Goal: Check status: Check status

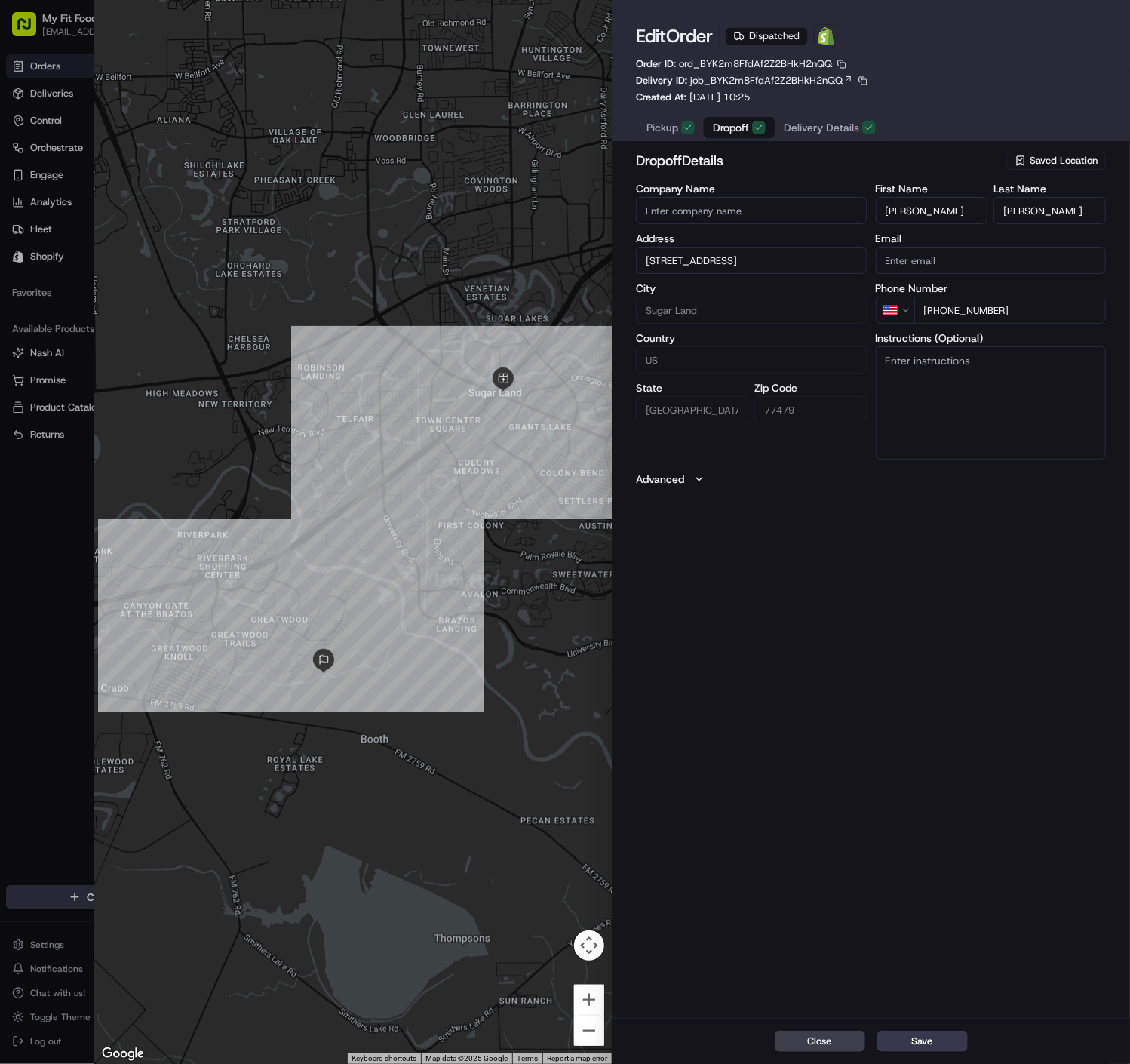
click at [731, 125] on span "Dropoff" at bounding box center [731, 128] width 36 height 15
click at [785, 123] on span "Delivery Details" at bounding box center [822, 128] width 76 height 15
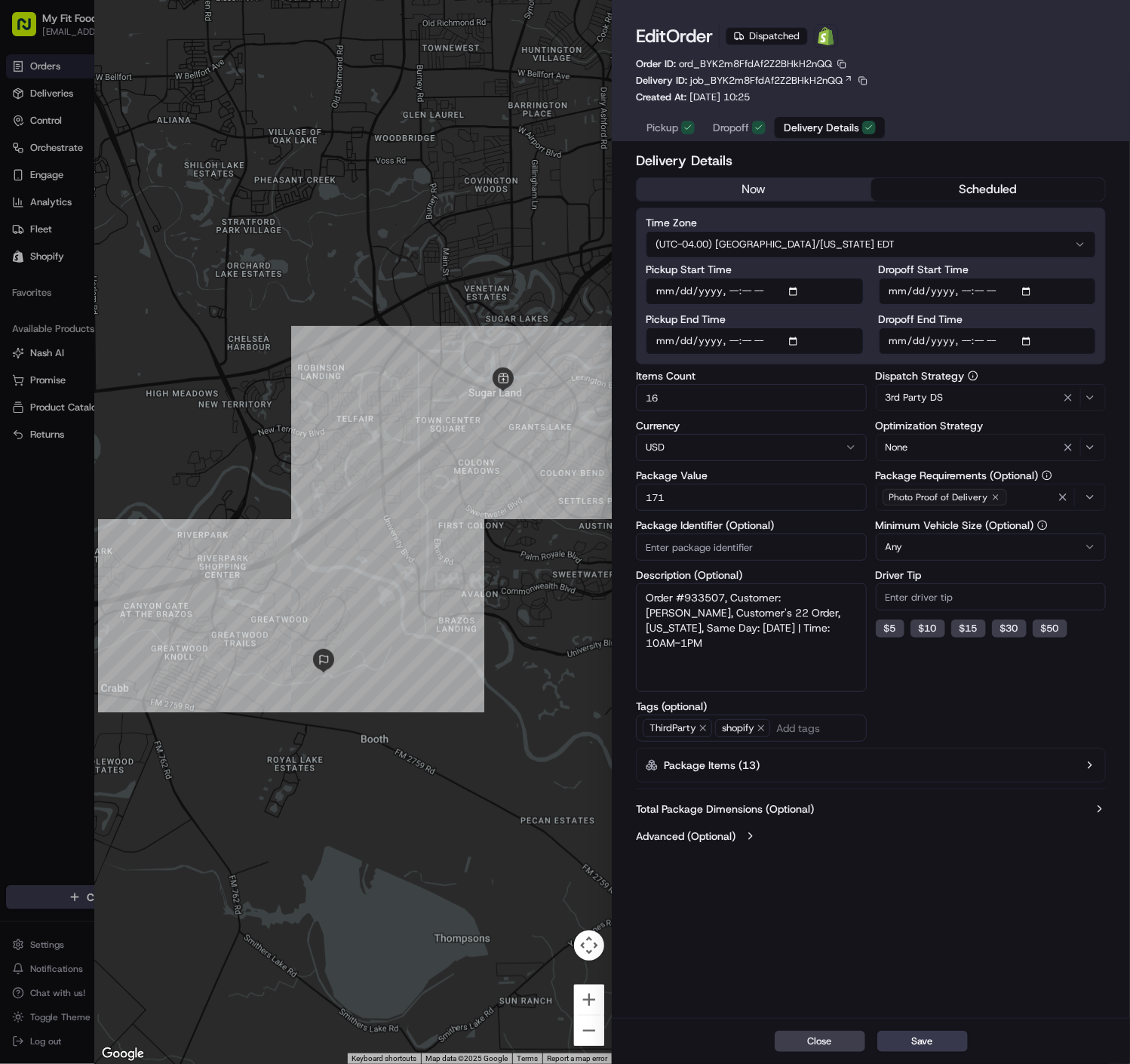
click at [724, 135] on span "Dropoff" at bounding box center [731, 128] width 36 height 15
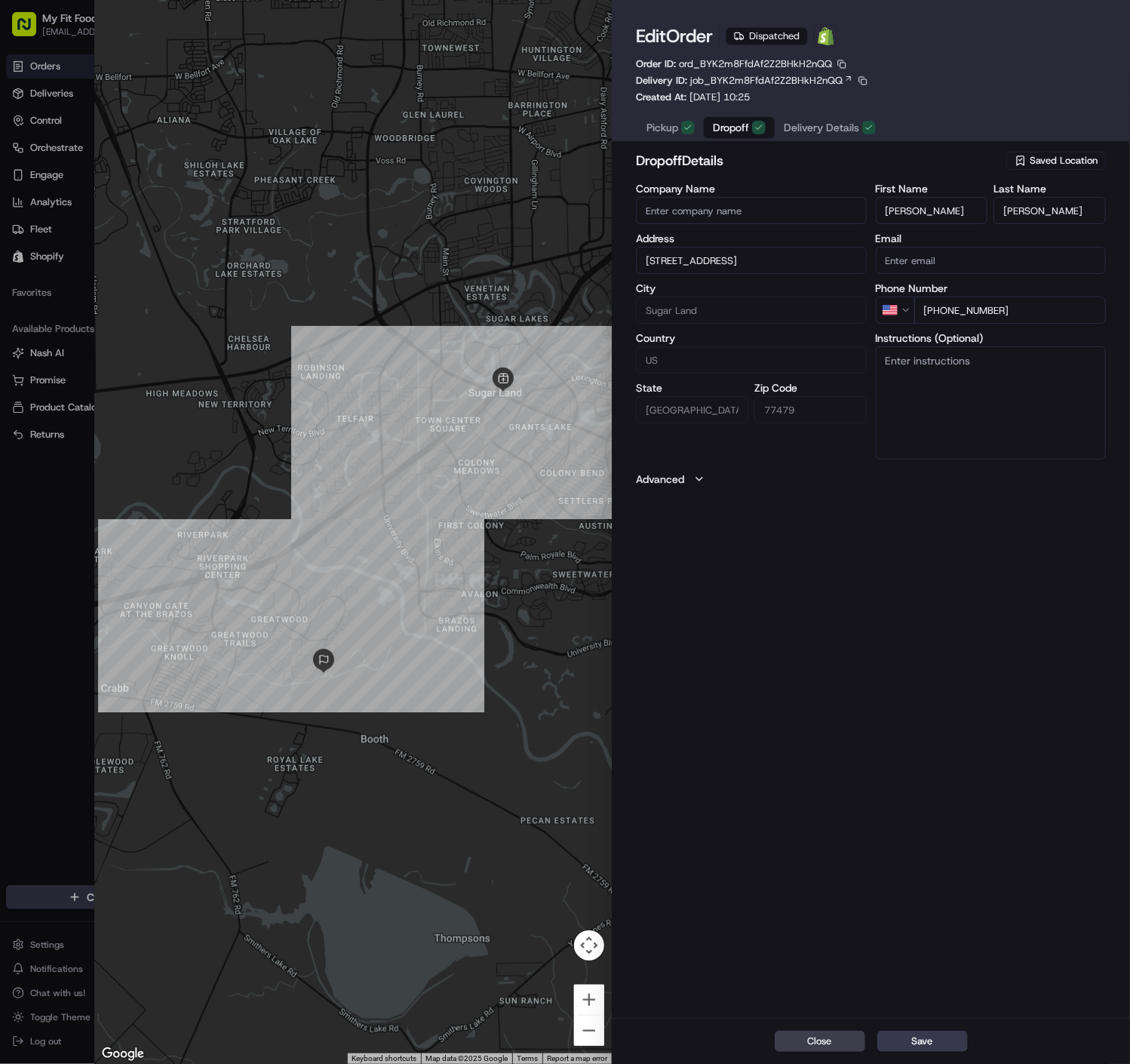
click at [810, 119] on button "Delivery Details" at bounding box center [830, 128] width 110 height 22
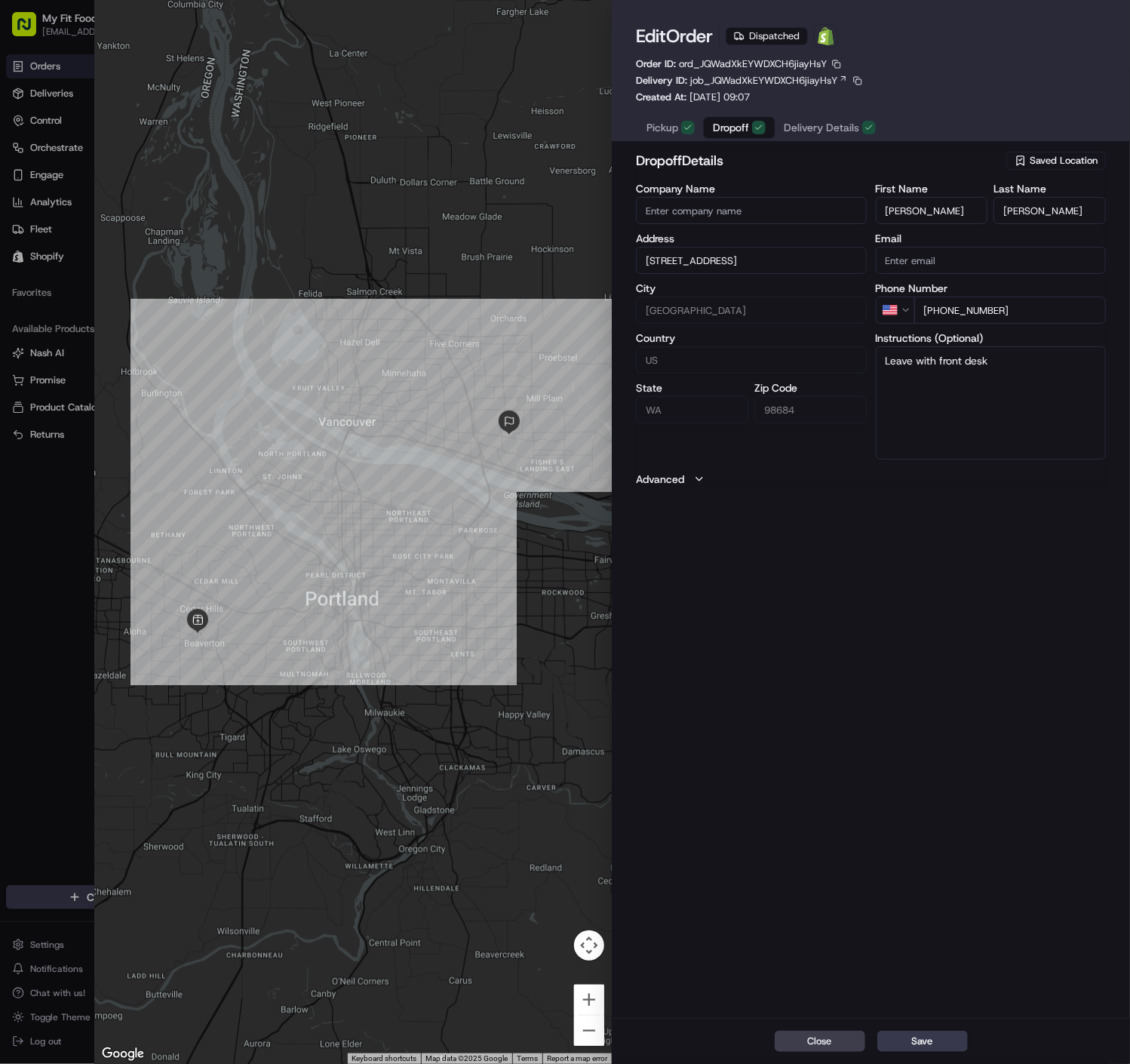
click at [716, 132] on span "Dropoff" at bounding box center [731, 128] width 36 height 15
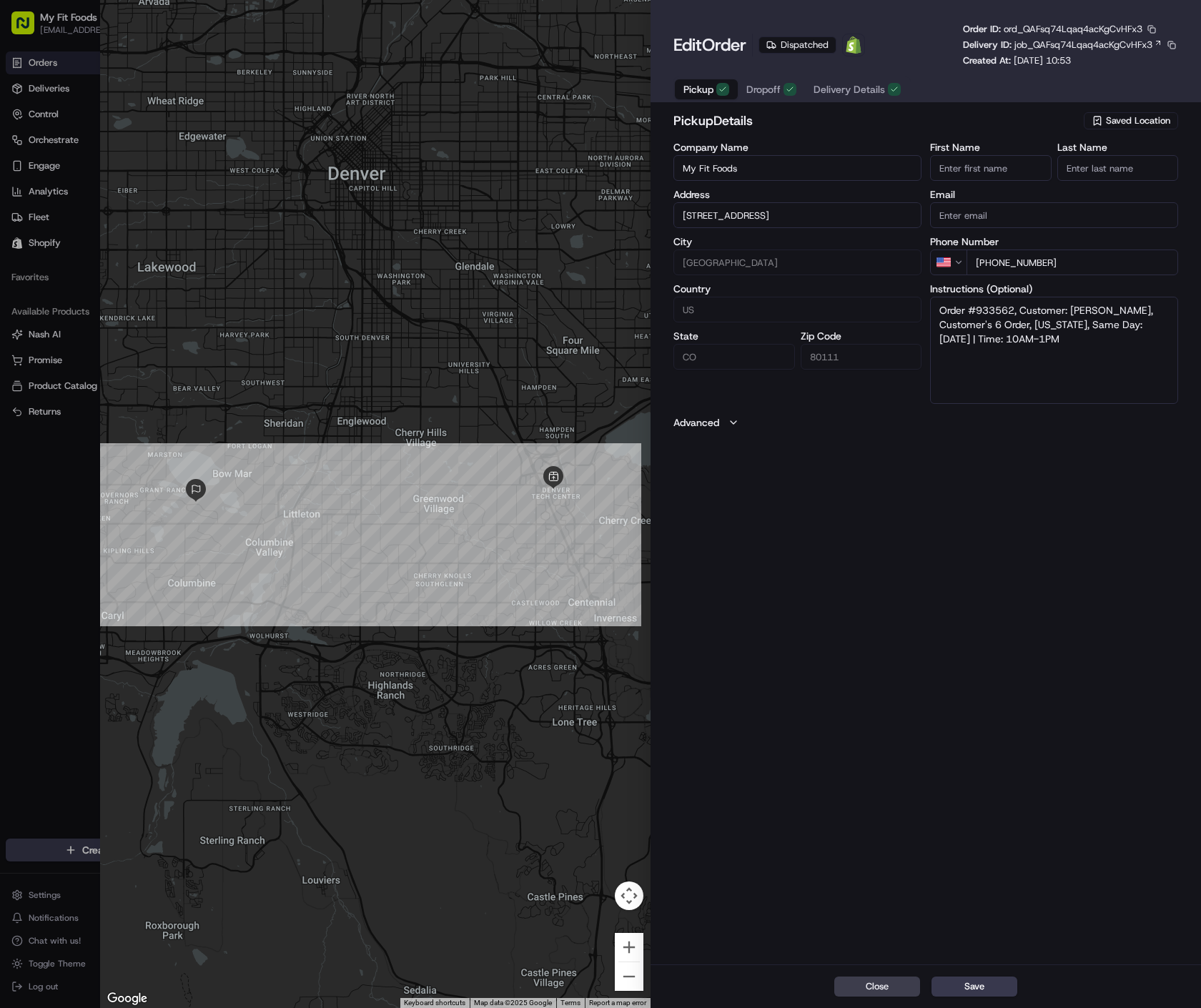
drag, startPoint x: 758, startPoint y: 91, endPoint x: 784, endPoint y: 94, distance: 26.2
click at [758, 91] on span "Dropoff" at bounding box center [762, 89] width 34 height 14
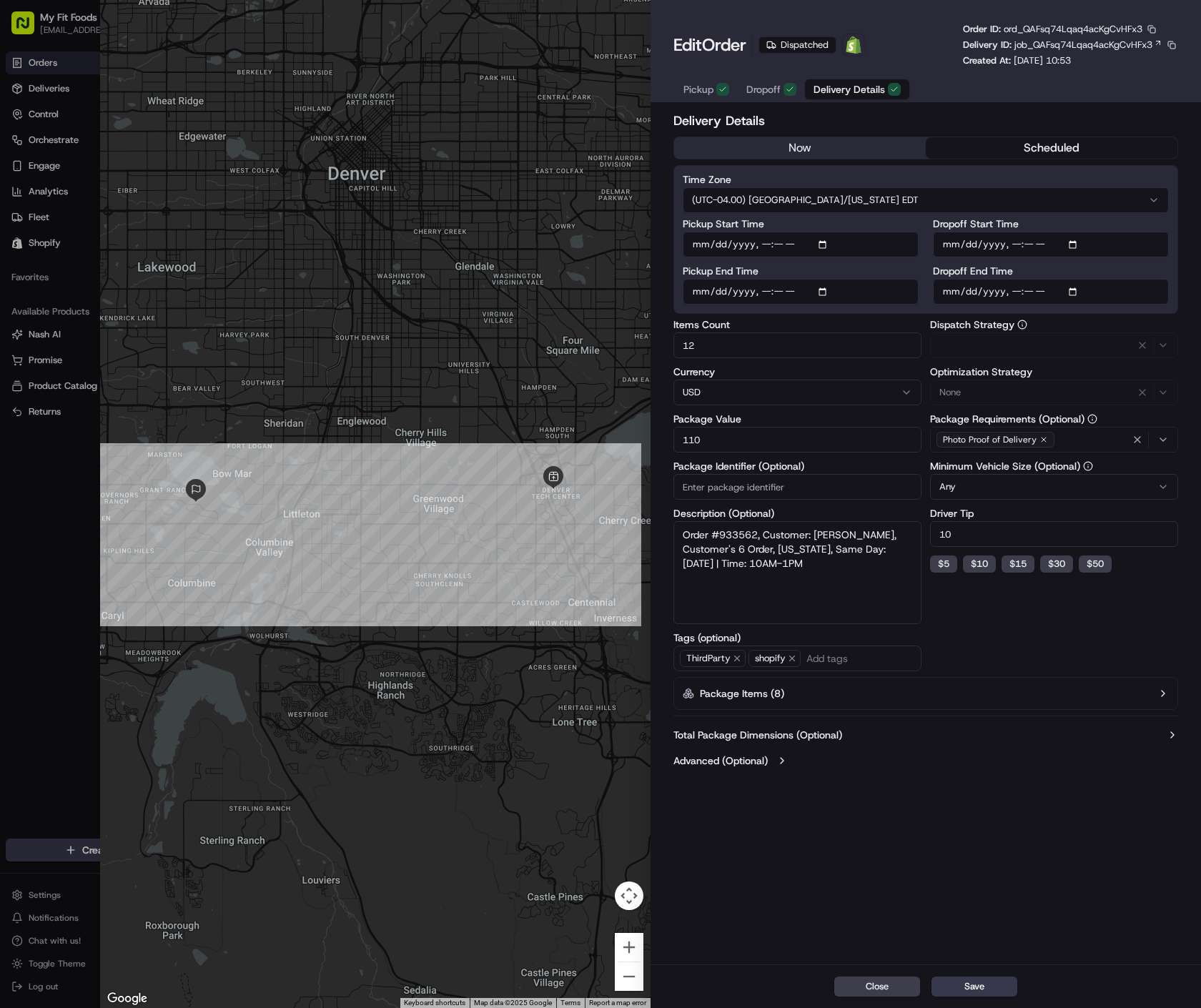
click at [825, 84] on span "Delivery Details" at bounding box center [848, 89] width 72 height 14
